Goal: Information Seeking & Learning: Learn about a topic

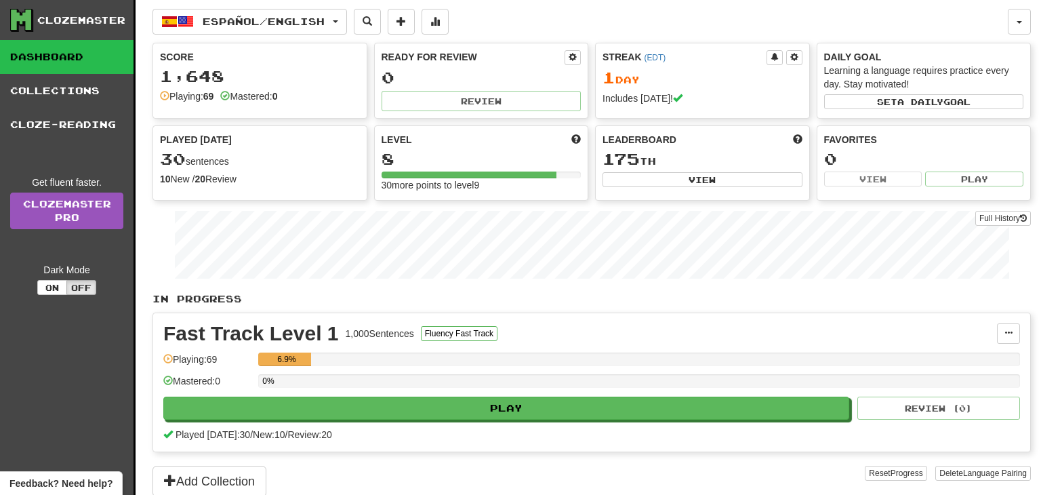
scroll to position [214, 0]
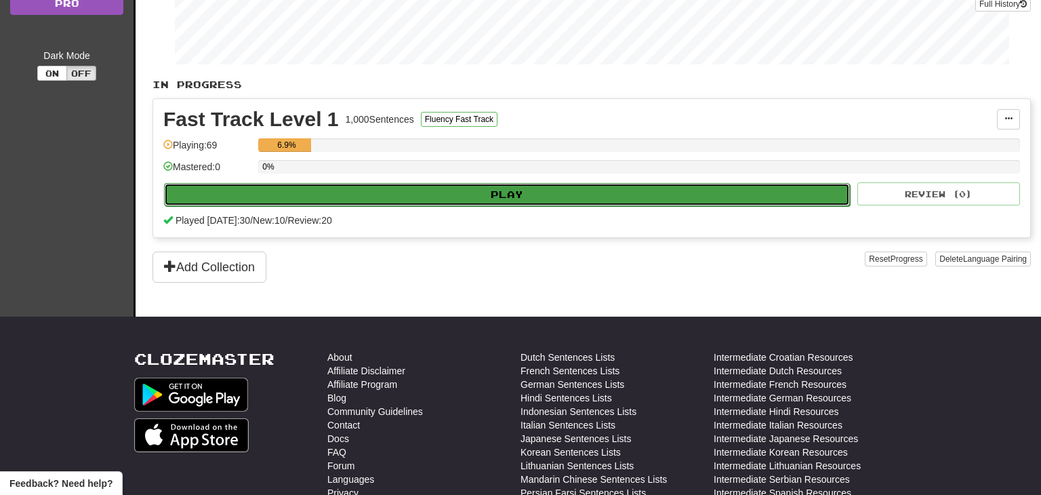
click at [536, 190] on button "Play" at bounding box center [507, 194] width 686 height 23
select select "**"
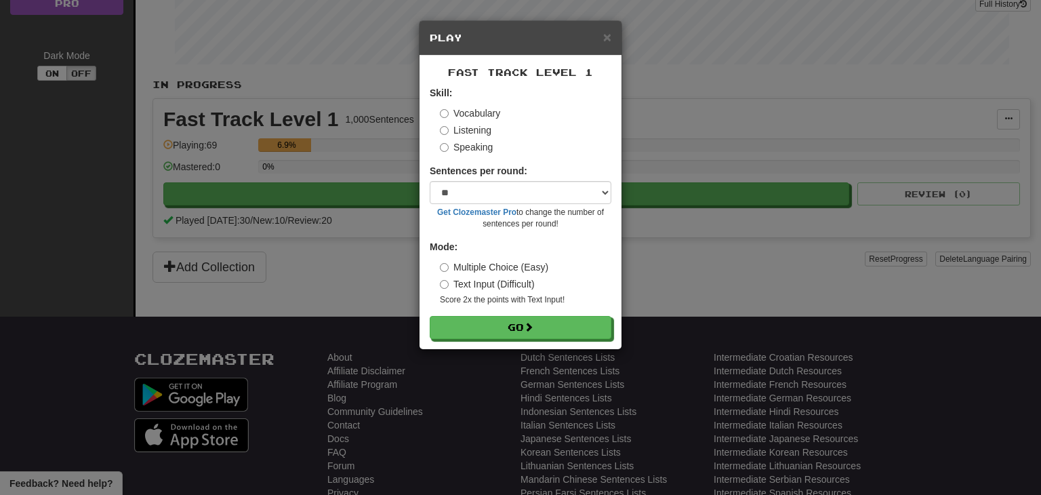
click at [540, 341] on div "Fast Track Level 1 Skill: Vocabulary Listening Speaking Sentences per round: * …" at bounding box center [520, 202] width 202 height 293
click at [534, 334] on button "Go" at bounding box center [521, 327] width 182 height 23
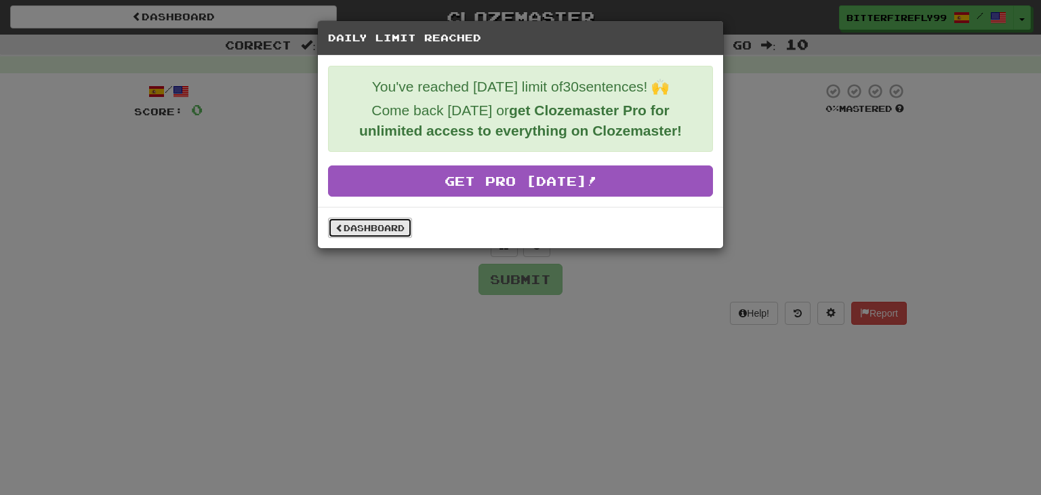
click at [394, 222] on link "Dashboard" at bounding box center [370, 227] width 84 height 20
